Goal: Find specific page/section

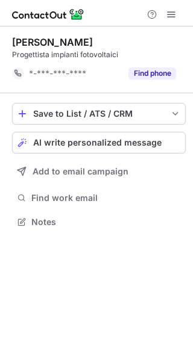
scroll to position [213, 193]
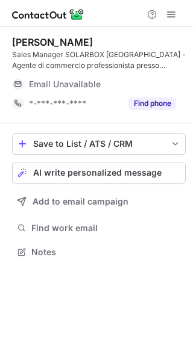
scroll to position [243, 193]
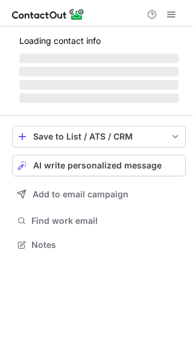
scroll to position [243, 193]
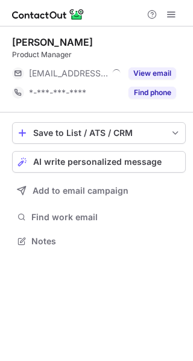
scroll to position [6, 6]
